Goal: Information Seeking & Learning: Understand process/instructions

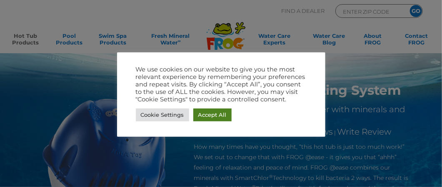
click at [213, 115] on link "Accept All" at bounding box center [212, 115] width 38 height 13
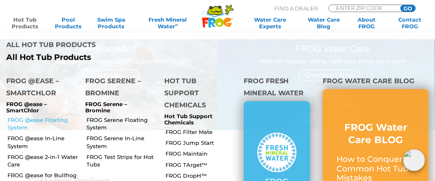
scroll to position [916, 0]
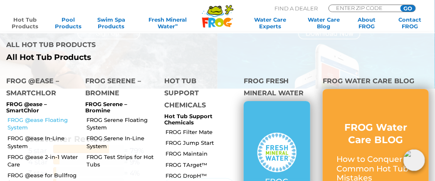
click at [47, 116] on link "FROG @ease Floating System" at bounding box center [43, 123] width 72 height 15
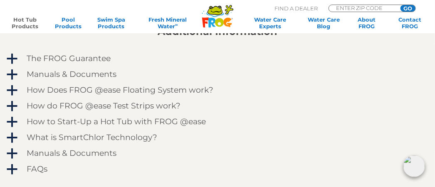
scroll to position [708, 0]
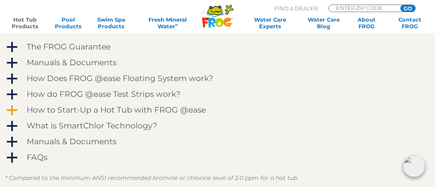
click at [119, 109] on h4 "How to Start-Up a Hot Tub with FROG @ease" at bounding box center [116, 110] width 179 height 9
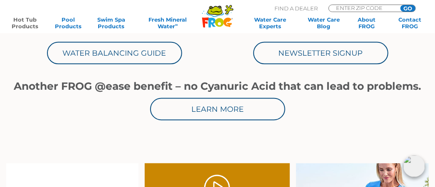
scroll to position [250, 0]
